Goal: Complete application form

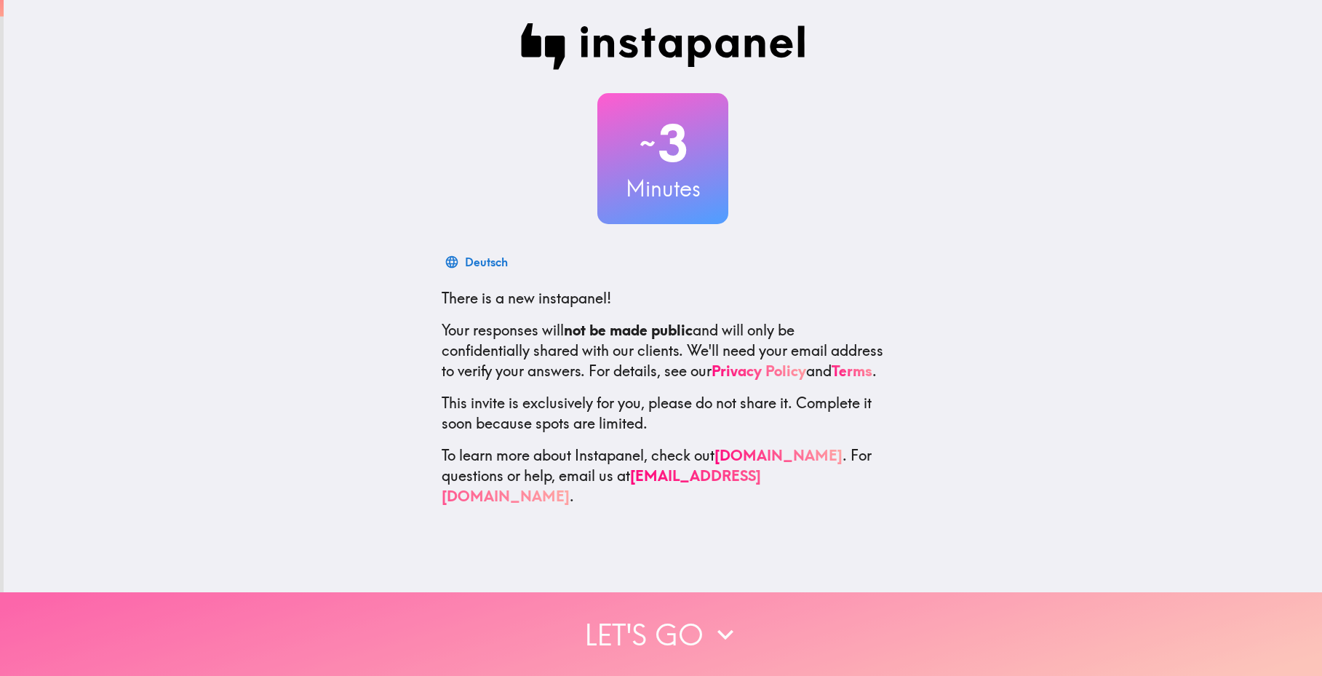
click at [667, 621] on button "Let's go" at bounding box center [661, 634] width 1322 height 84
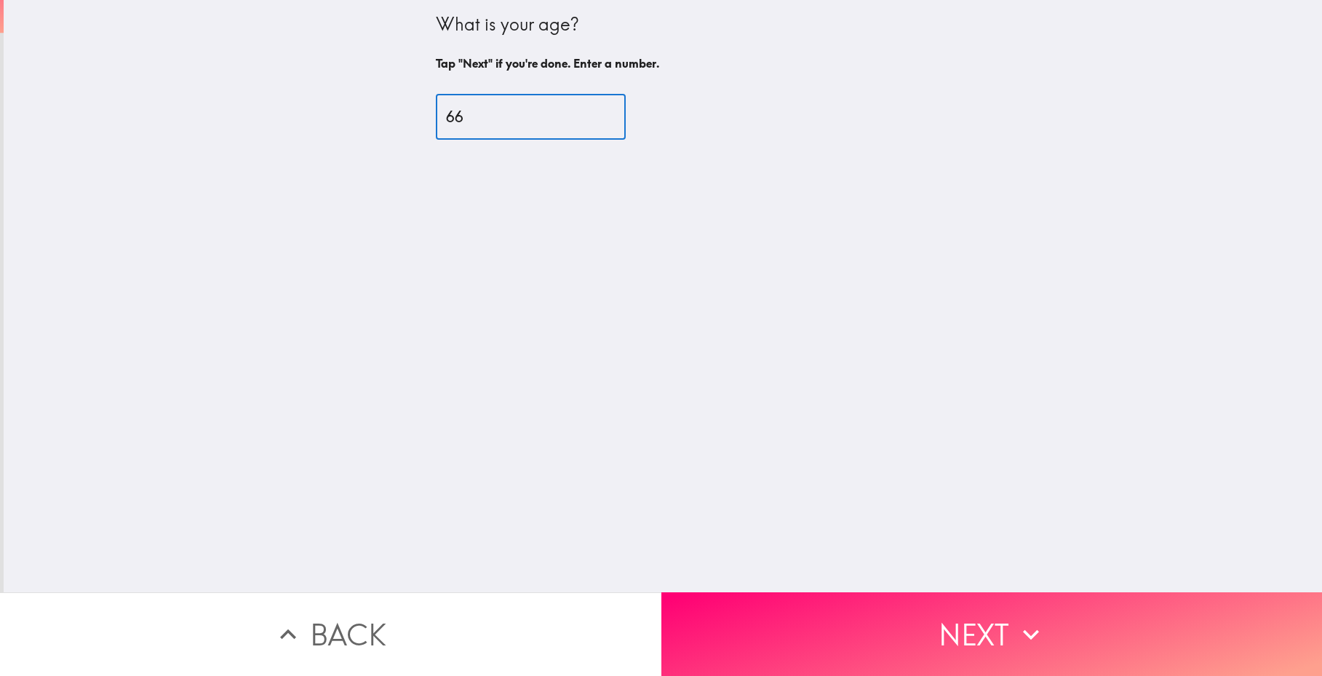
click at [584, 111] on input "66" at bounding box center [531, 117] width 190 height 45
click at [584, 110] on input "73" at bounding box center [531, 117] width 190 height 45
type input "72"
click at [587, 121] on input "72" at bounding box center [531, 117] width 190 height 45
click at [1020, 373] on div "What is your age? Tap "Next" if you're done. Enter a number. 72 ​" at bounding box center [663, 296] width 1319 height 592
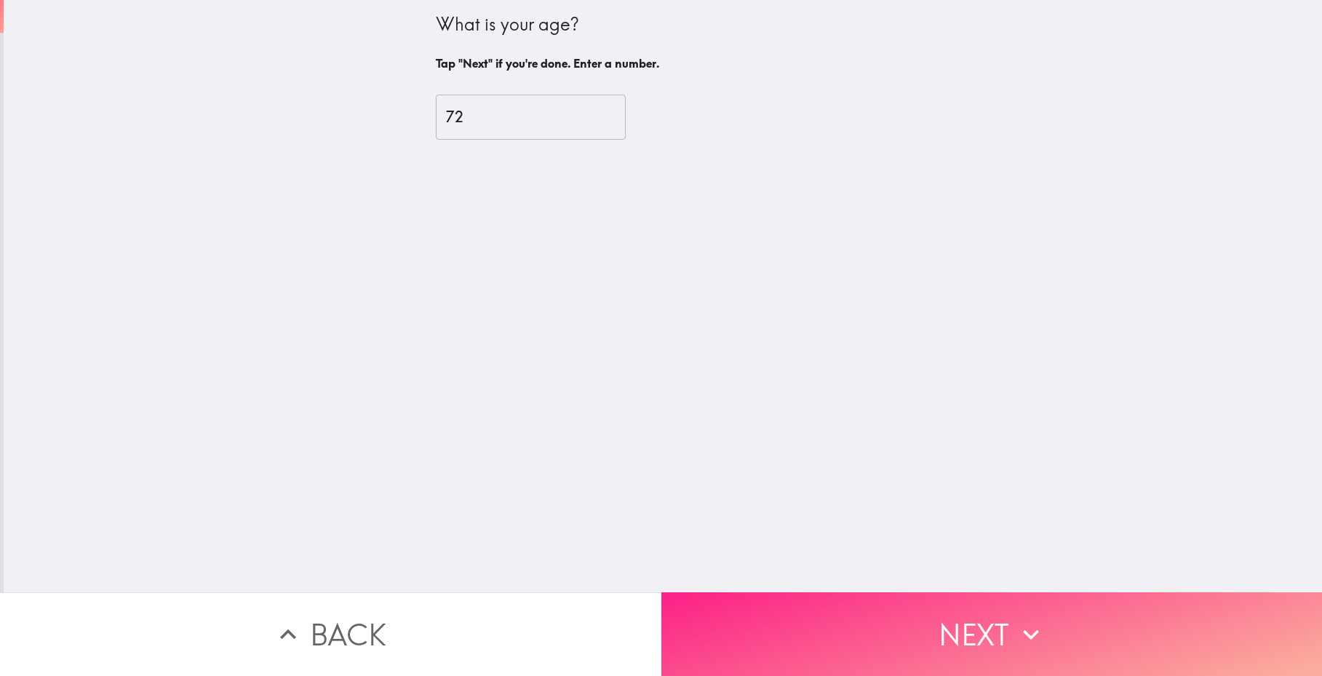
click at [942, 617] on button "Next" at bounding box center [991, 634] width 661 height 84
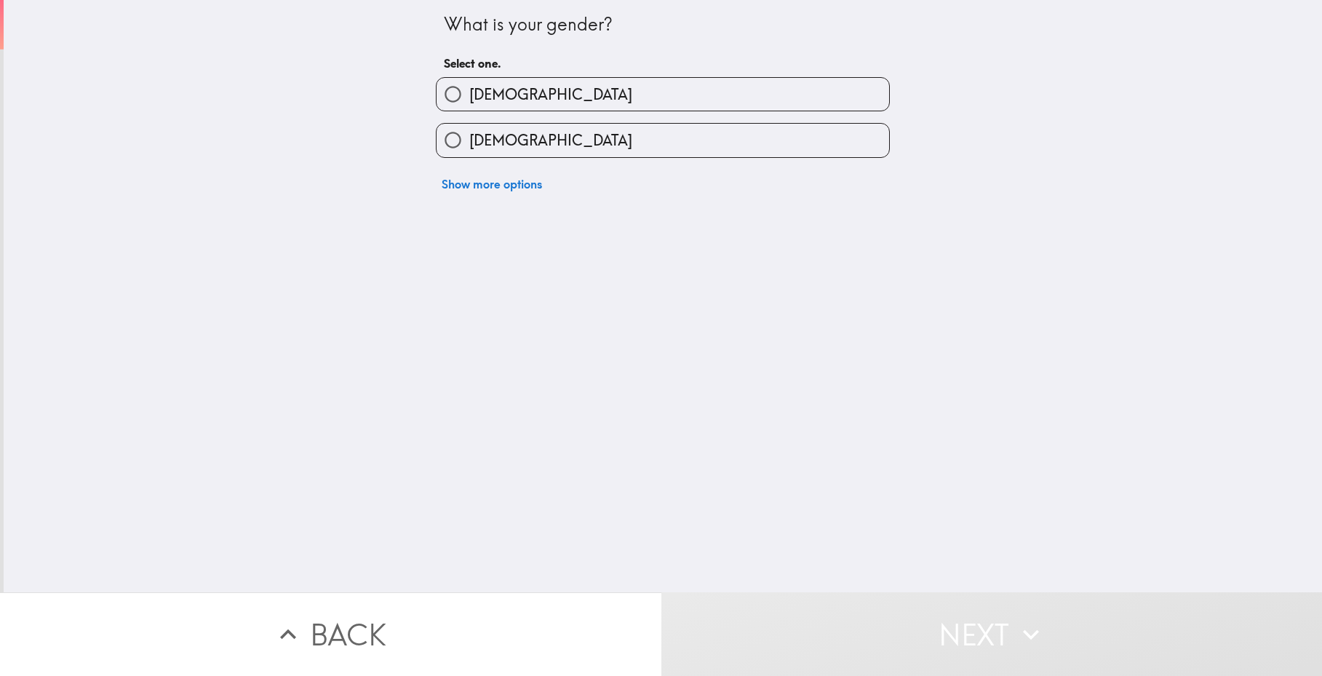
click at [561, 103] on label "[DEMOGRAPHIC_DATA]" at bounding box center [663, 94] width 453 height 33
click at [469, 103] on input "[DEMOGRAPHIC_DATA]" at bounding box center [453, 94] width 33 height 33
radio input "true"
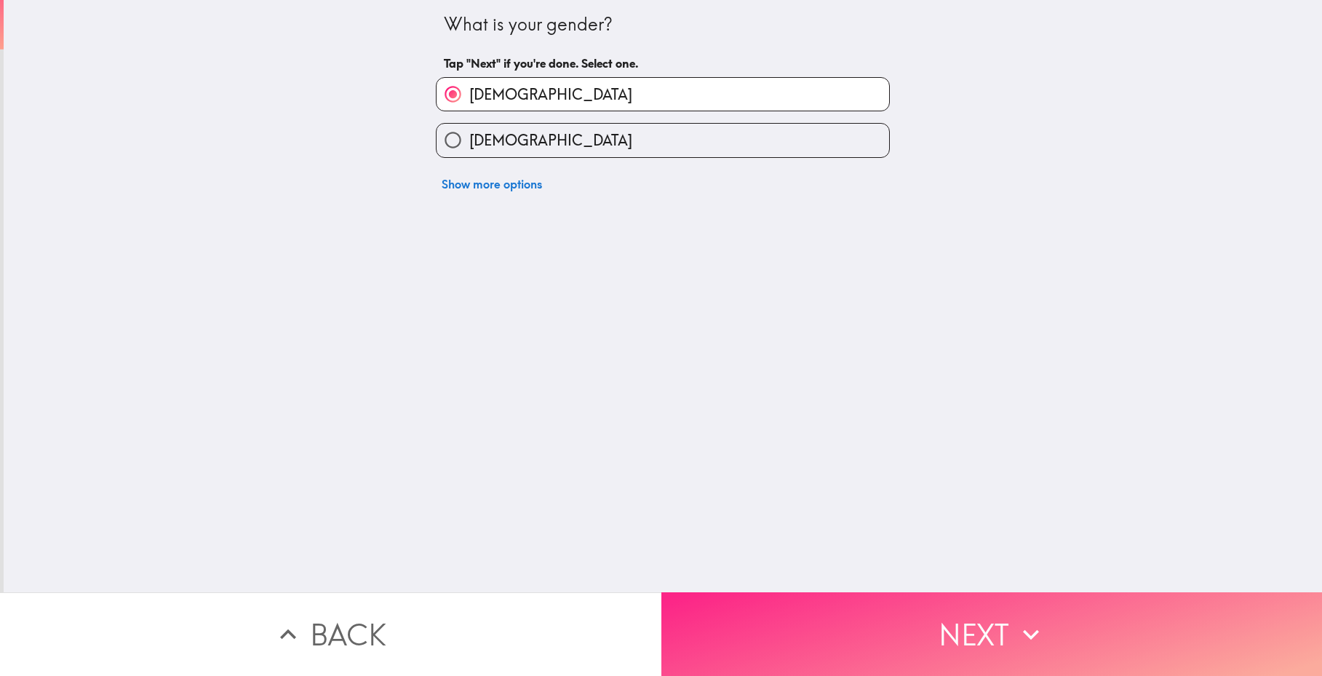
click at [972, 617] on button "Next" at bounding box center [991, 634] width 661 height 84
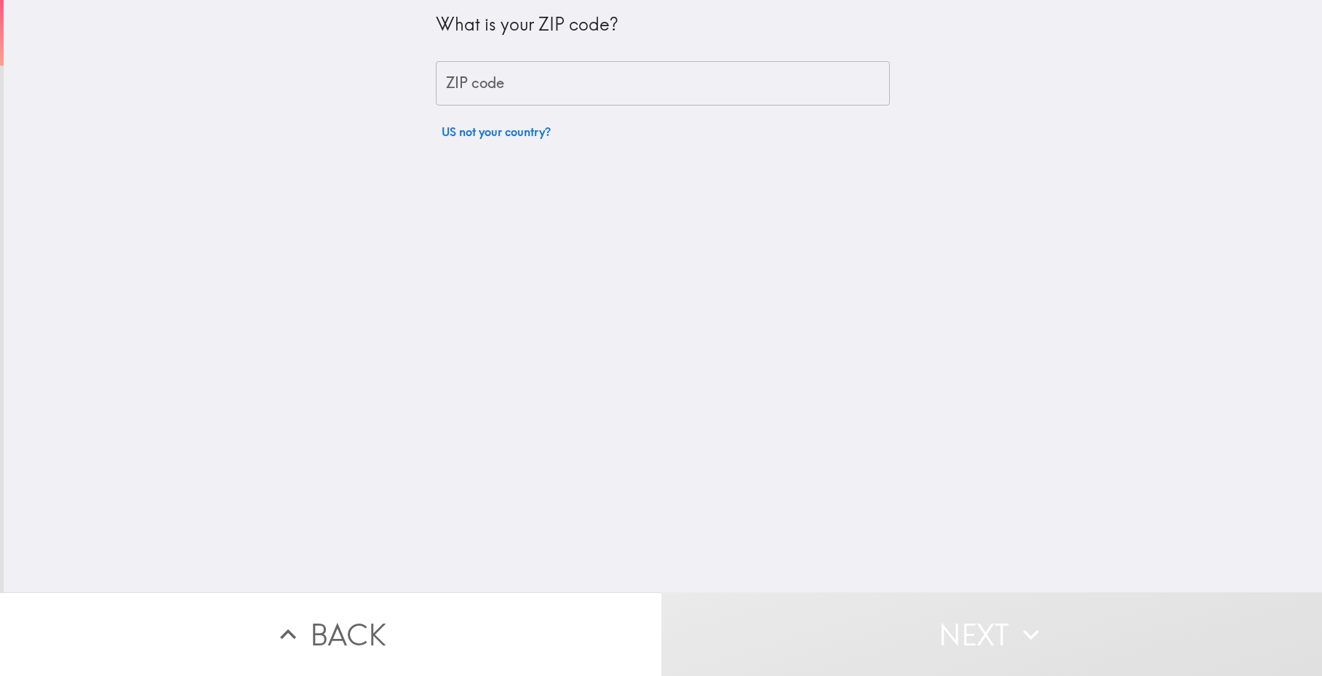
click at [520, 82] on input "ZIP code" at bounding box center [663, 83] width 454 height 45
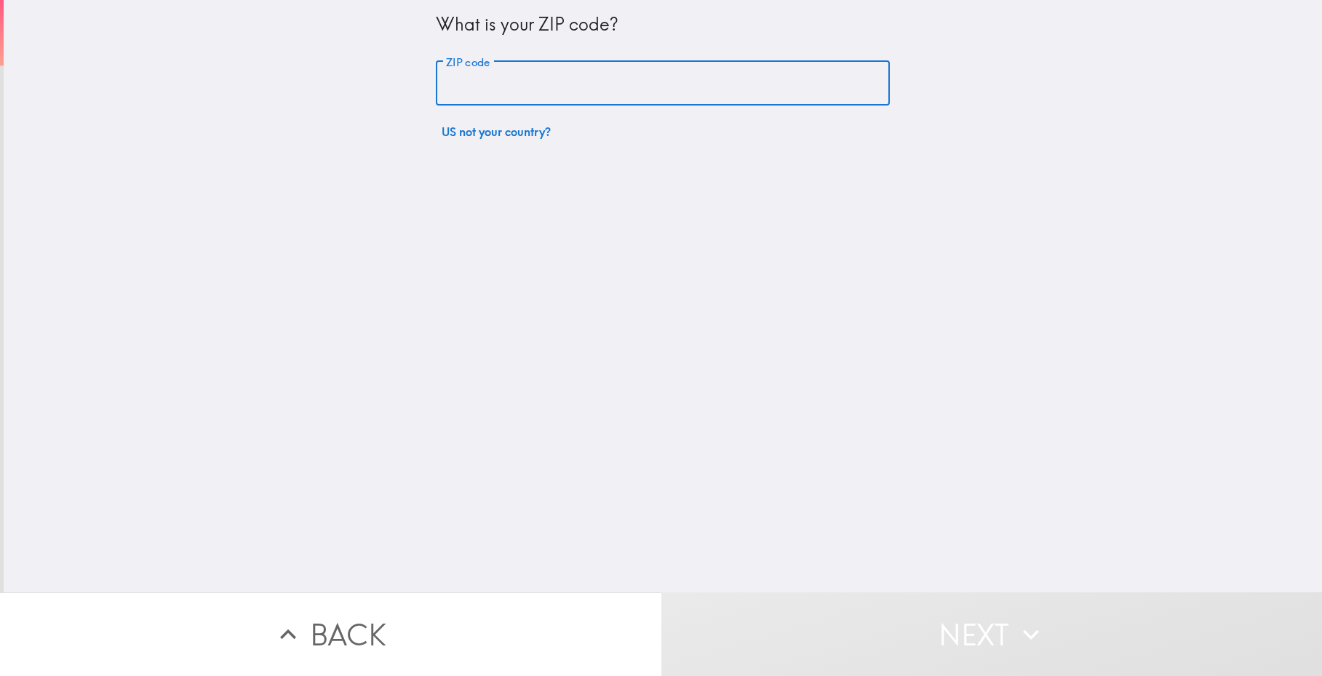
type input "10473"
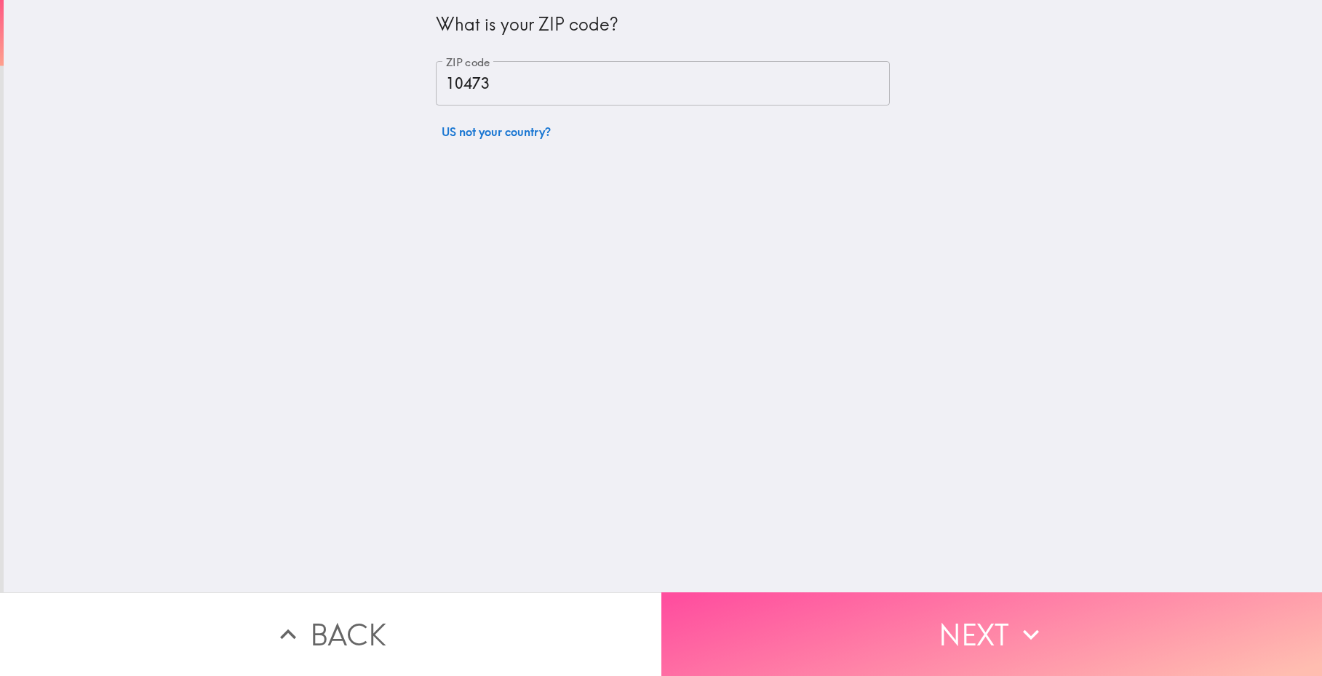
drag, startPoint x: 960, startPoint y: 624, endPoint x: 947, endPoint y: 616, distance: 14.7
click at [958, 622] on button "Next" at bounding box center [991, 634] width 661 height 84
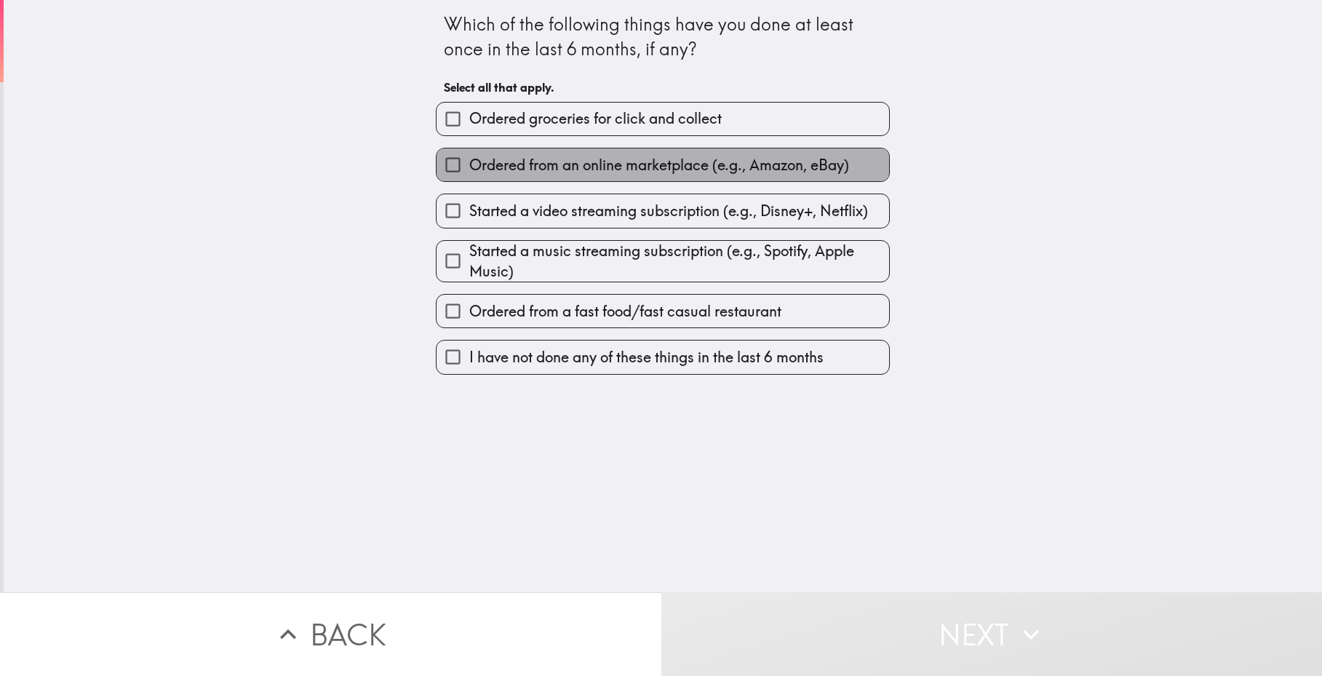
click at [617, 167] on span "Ordered from an online marketplace (e.g., Amazon, eBay)" at bounding box center [659, 165] width 380 height 20
click at [469, 167] on input "Ordered from an online marketplace (e.g., Amazon, eBay)" at bounding box center [453, 164] width 33 height 33
checkbox input "true"
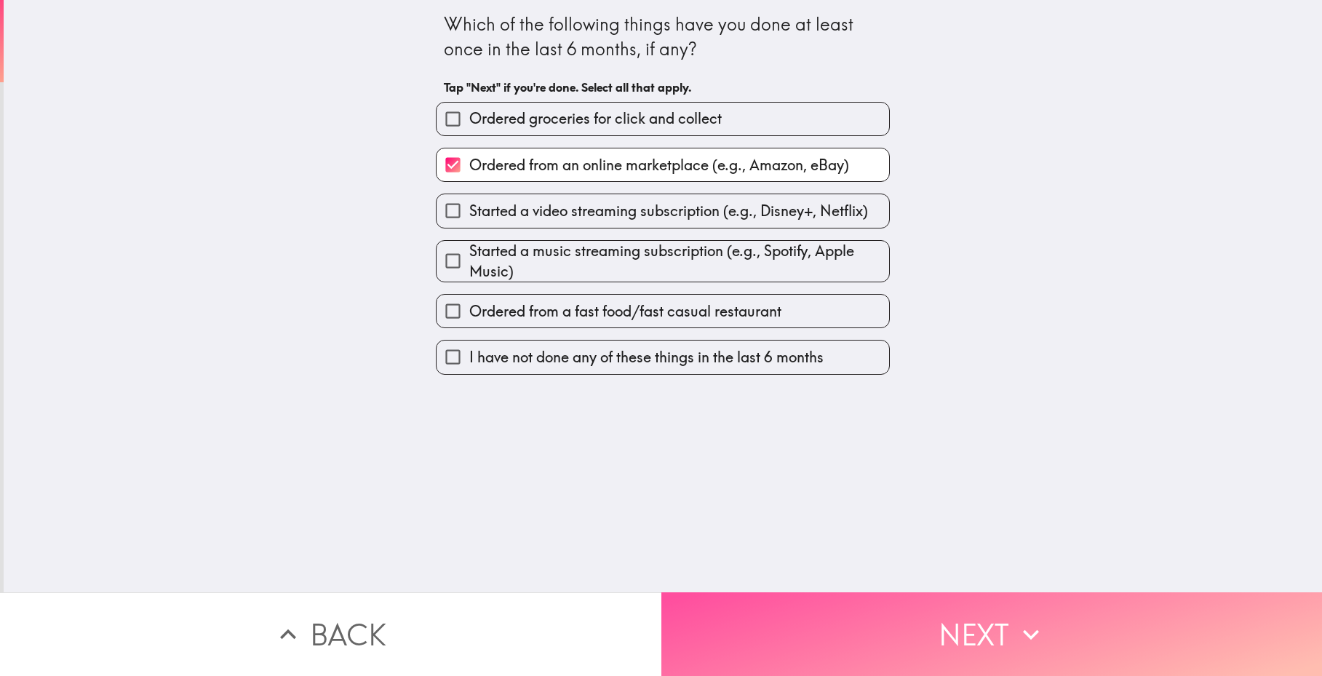
click at [1030, 629] on icon "button" at bounding box center [1031, 634] width 16 height 10
